Goal: Check status: Check status

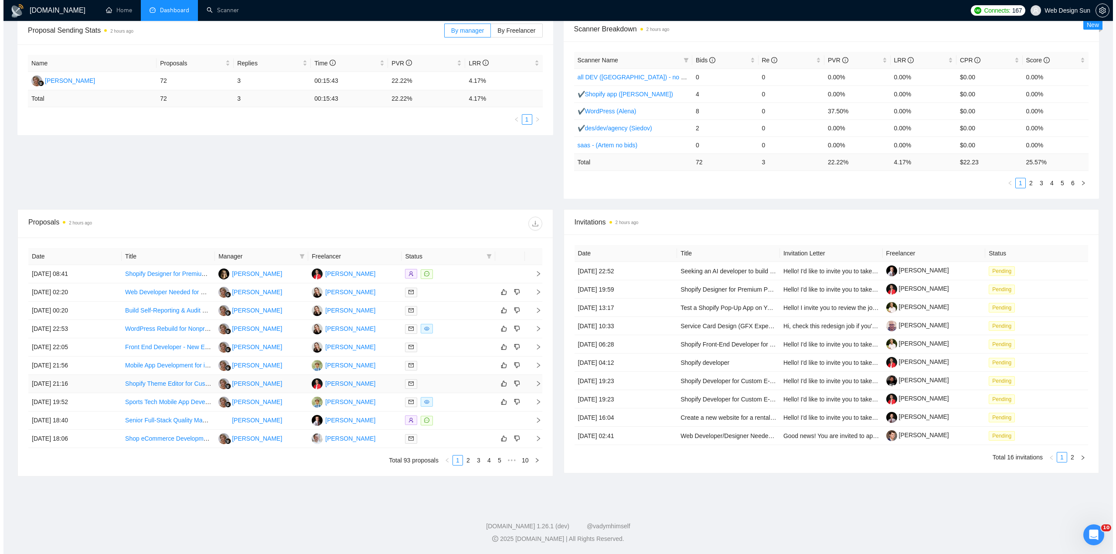
scroll to position [93, 0]
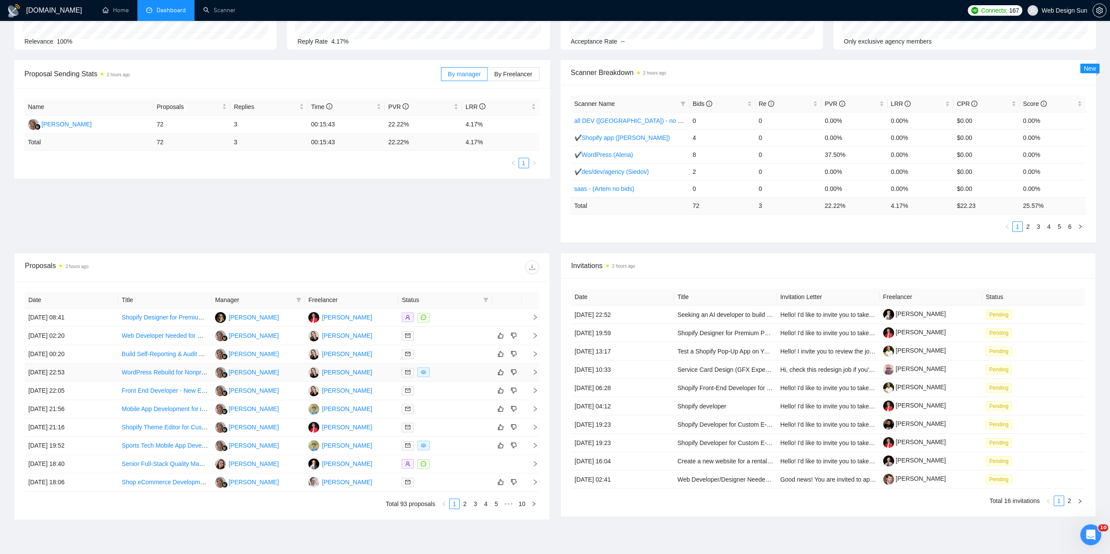
click at [451, 369] on div at bounding box center [445, 373] width 86 height 10
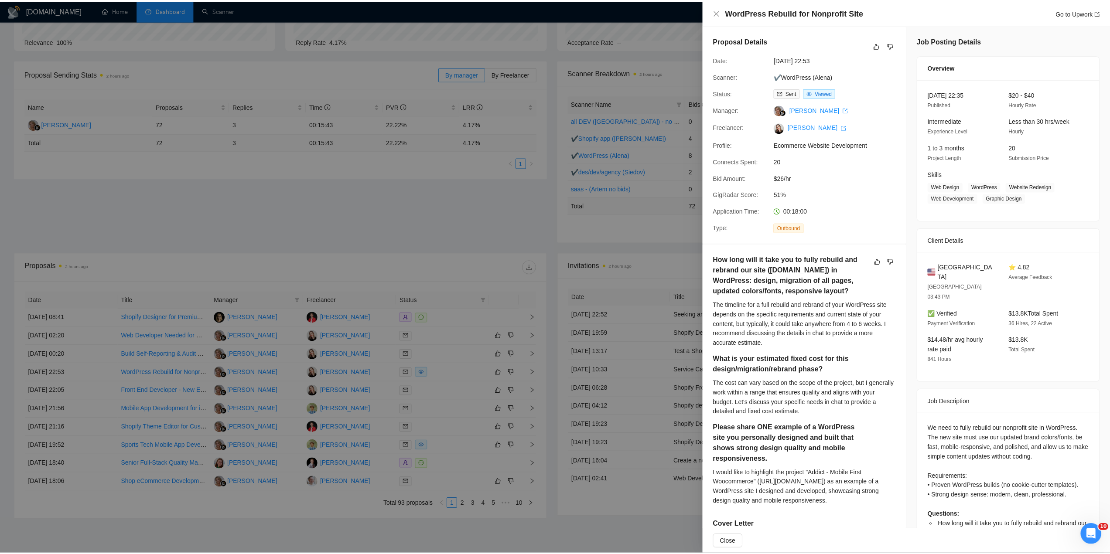
scroll to position [207, 0]
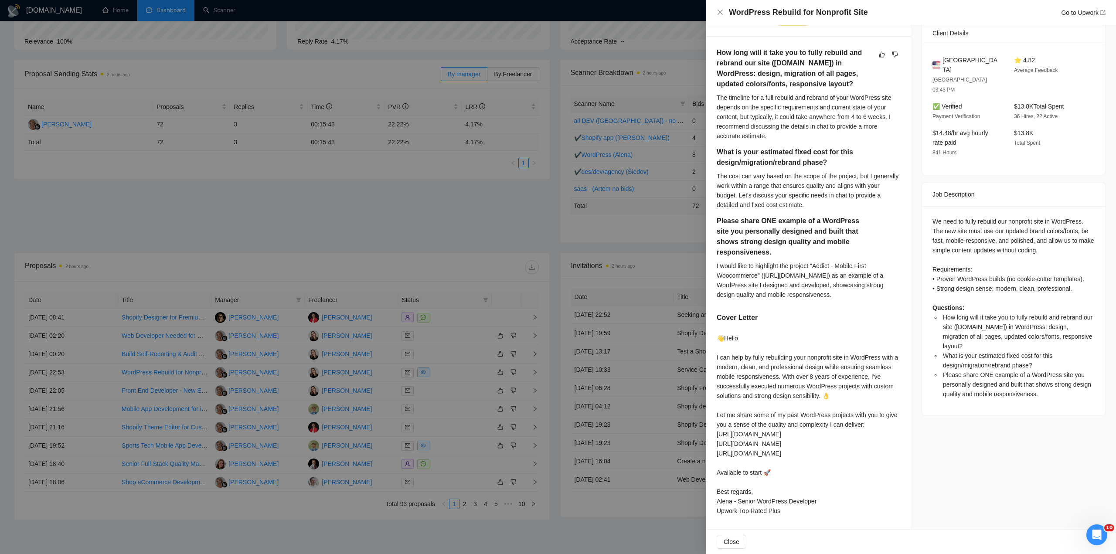
click at [658, 426] on div at bounding box center [558, 277] width 1116 height 554
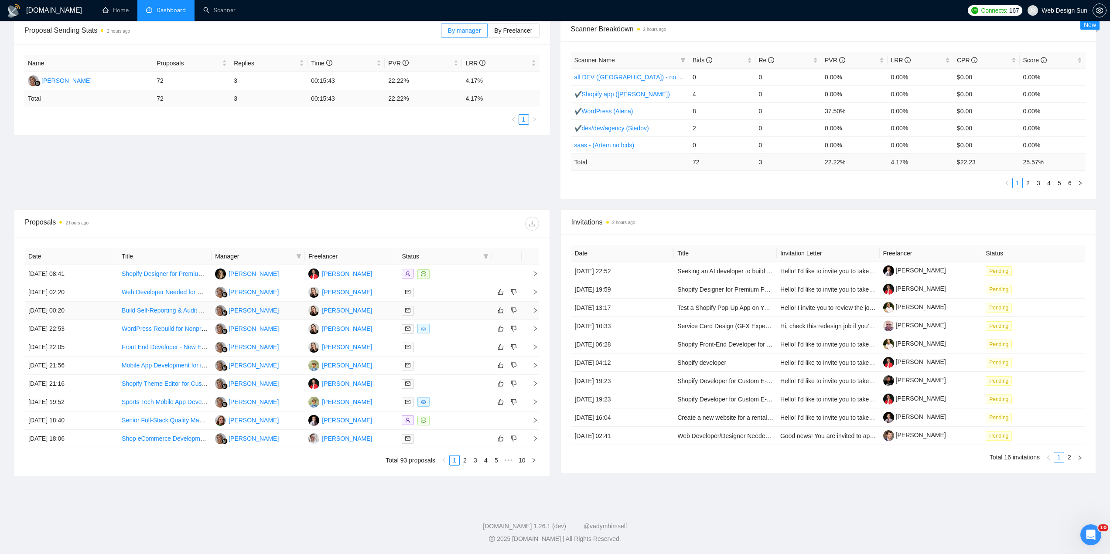
scroll to position [6, 0]
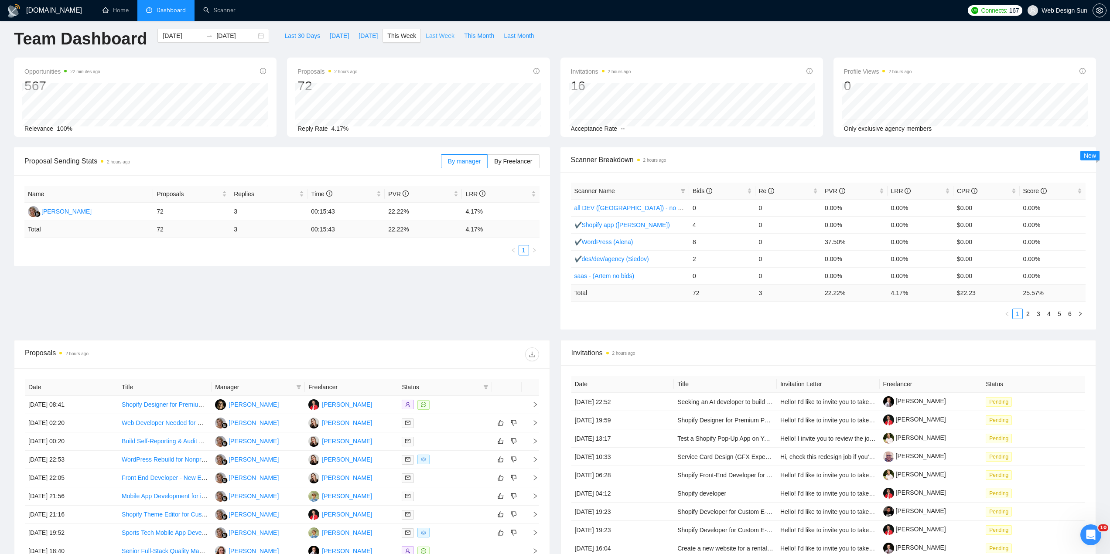
click at [426, 34] on span "Last Week" at bounding box center [440, 36] width 29 height 10
type input "2025-09-15"
type input "2025-09-21"
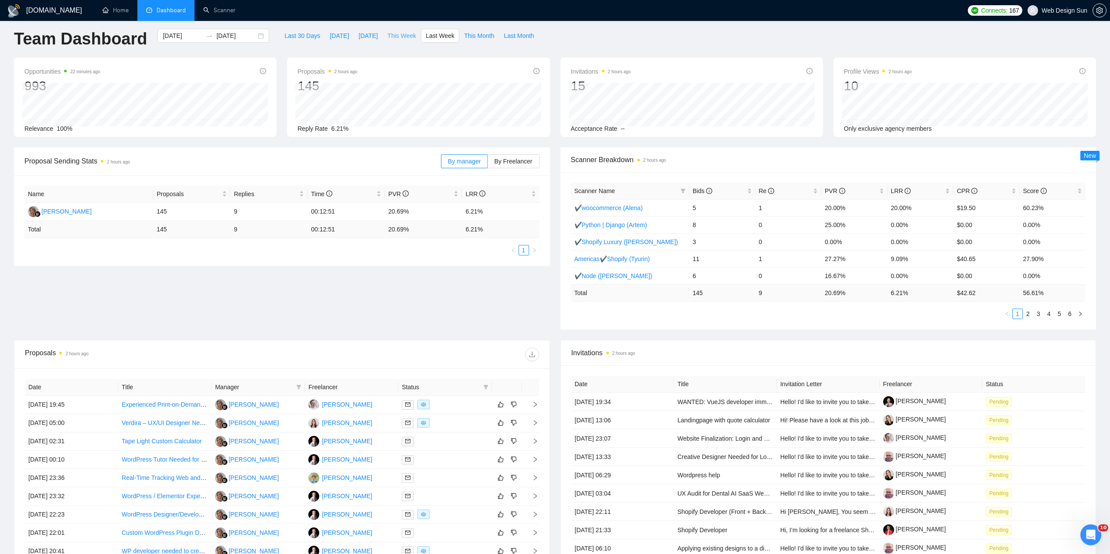
click at [401, 34] on span "This Week" at bounding box center [401, 36] width 29 height 10
type input "[DATE]"
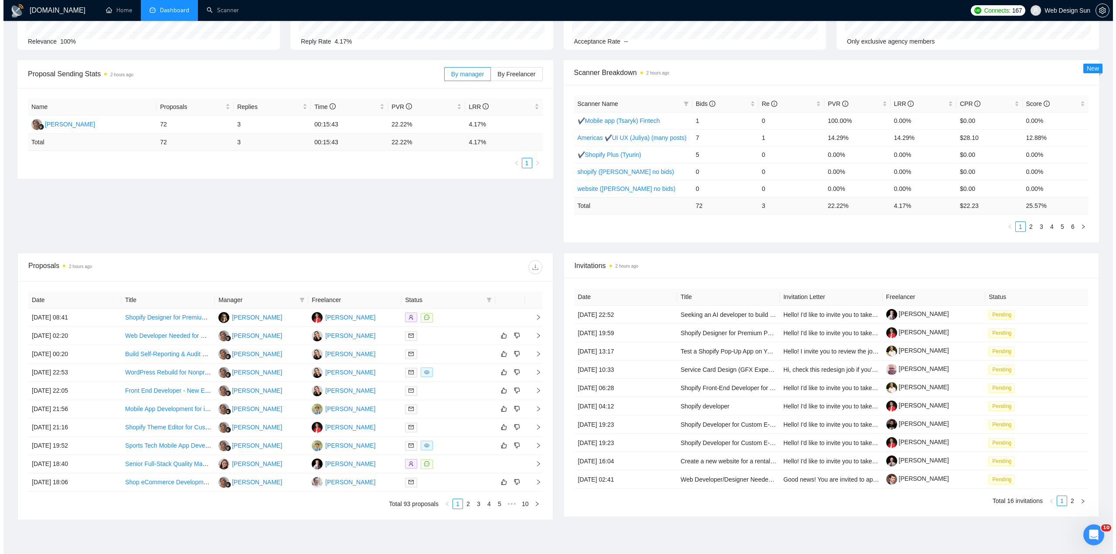
scroll to position [137, 0]
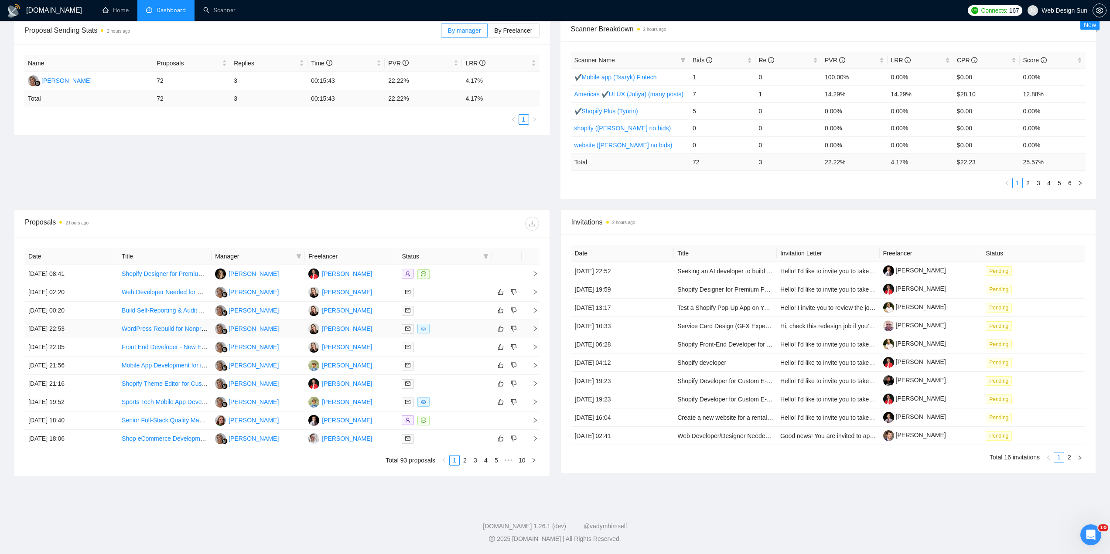
click at [445, 330] on div at bounding box center [445, 329] width 86 height 10
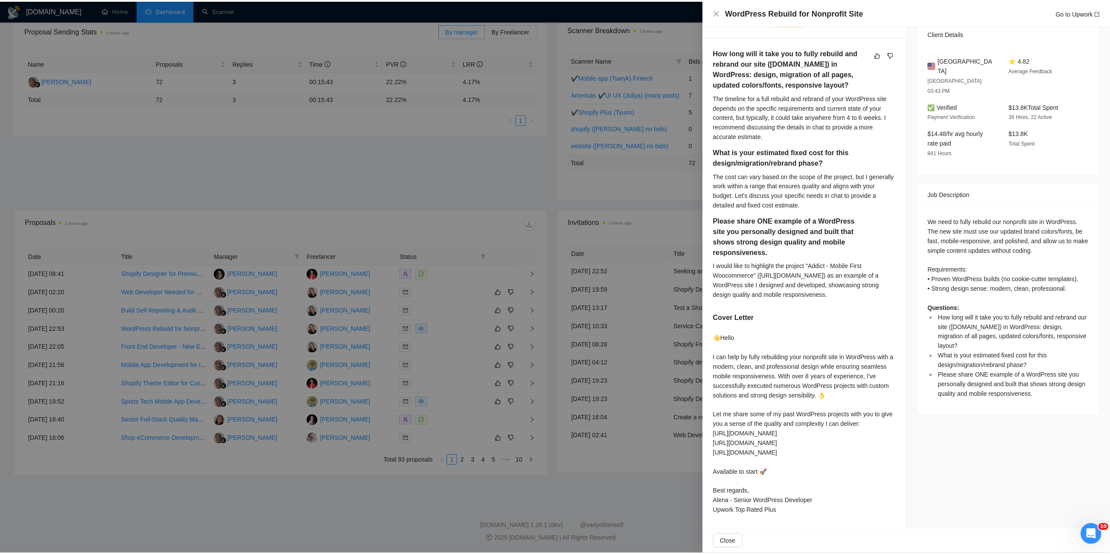
scroll to position [76, 0]
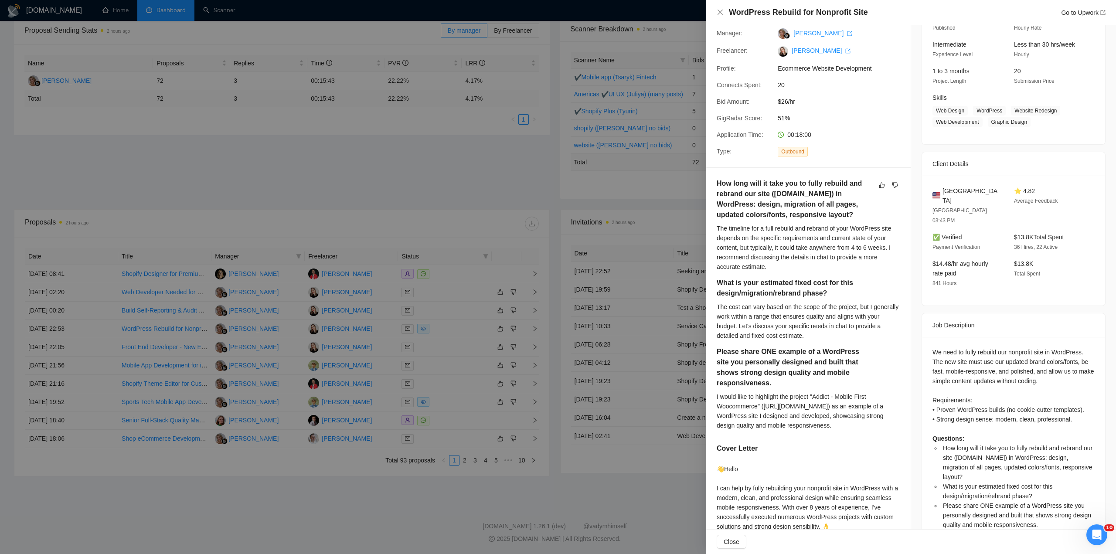
click at [644, 384] on div at bounding box center [558, 277] width 1116 height 554
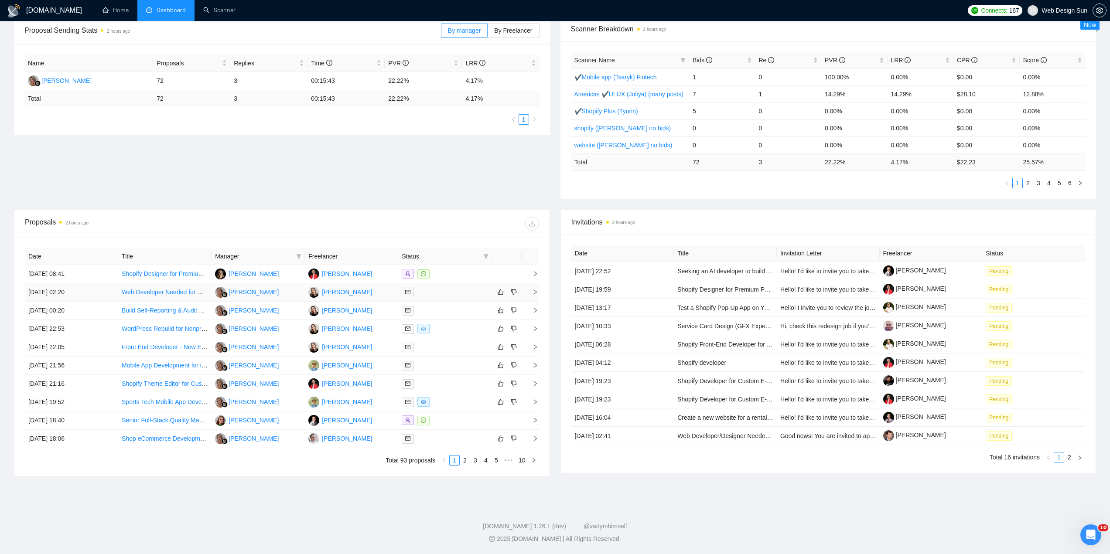
scroll to position [0, 0]
